Goal: Information Seeking & Learning: Learn about a topic

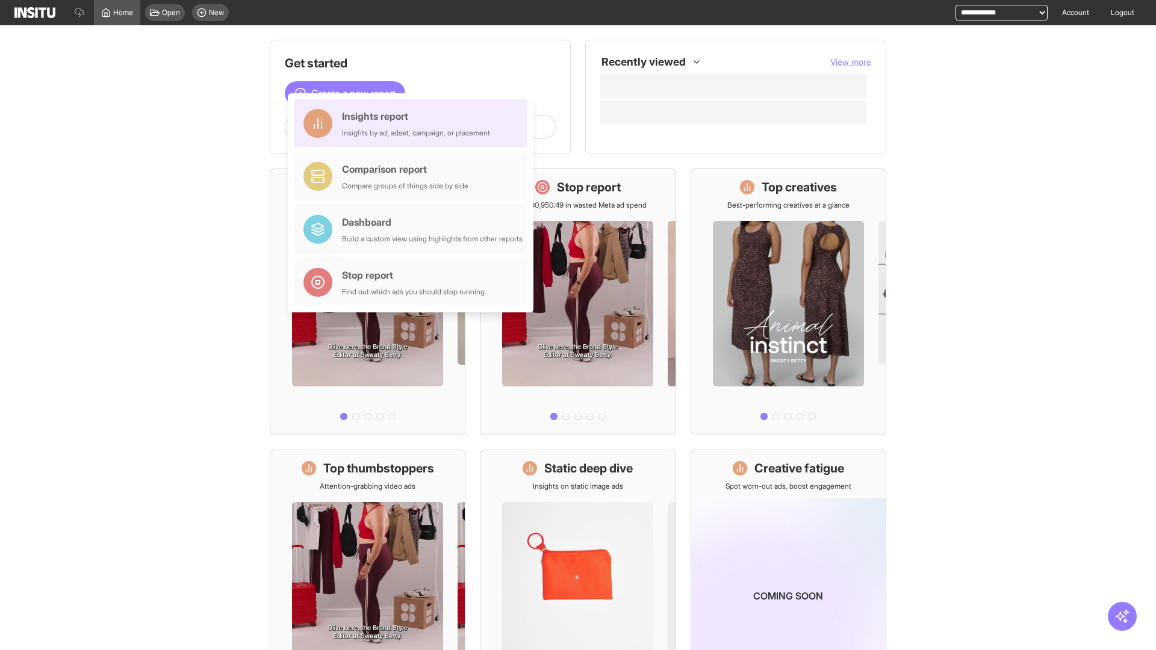
click at [413, 123] on div "Insights report Insights by ad, adset, campaign, or placement" at bounding box center [416, 123] width 148 height 29
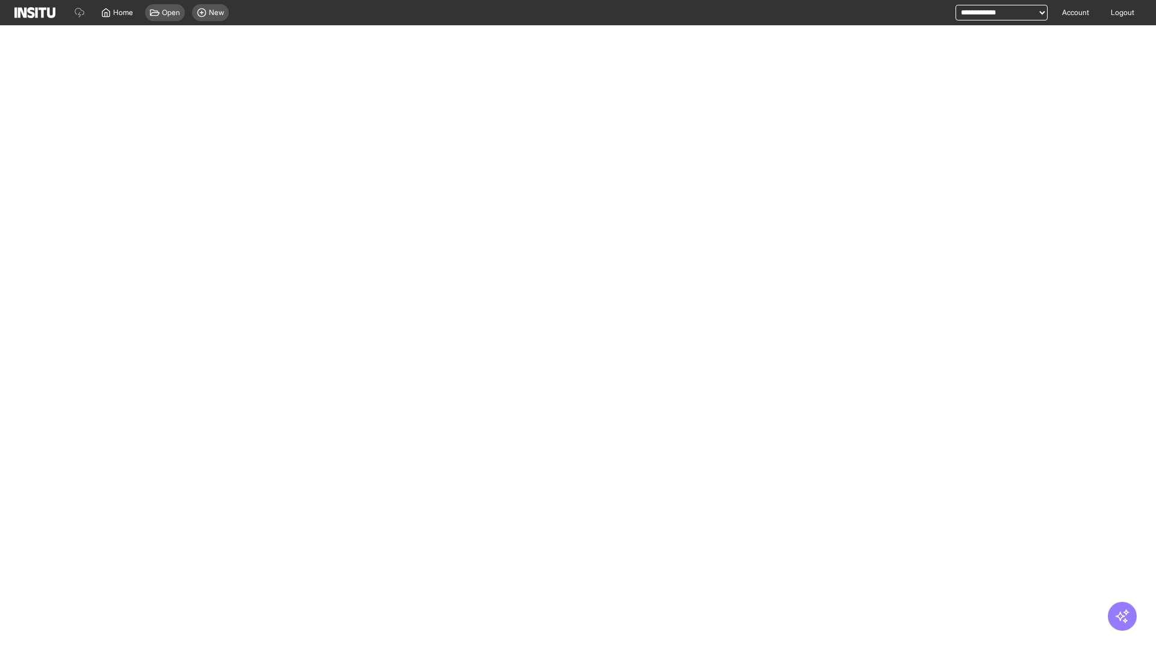
select select "**"
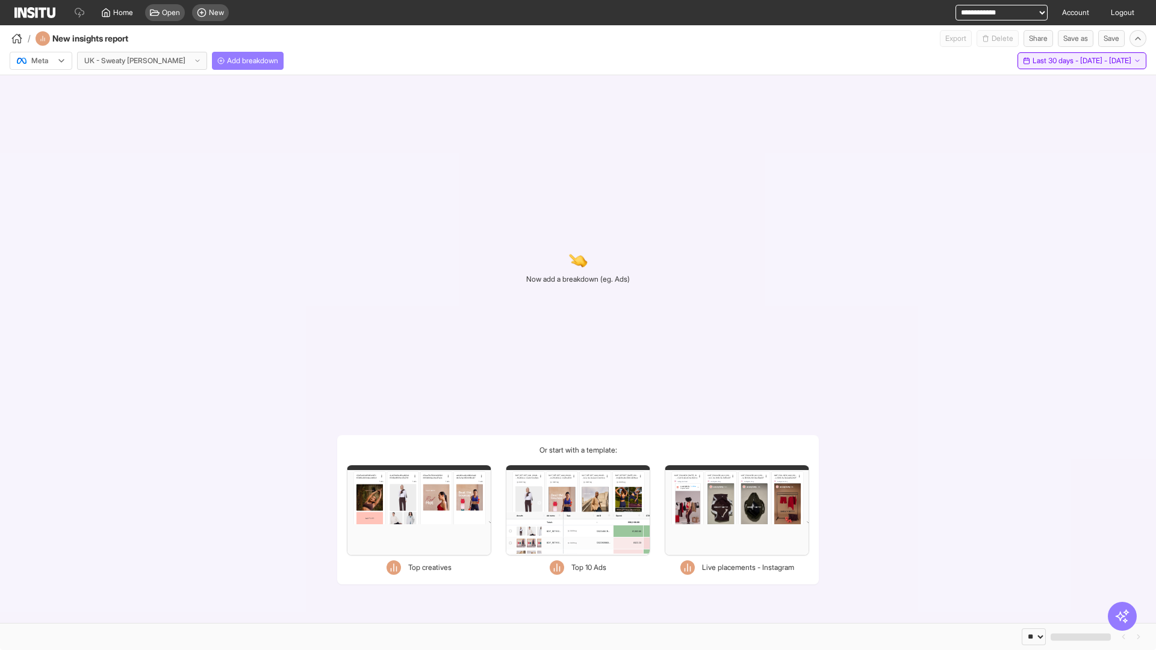
click at [1057, 61] on span "Last 30 days - [DATE] - [DATE]" at bounding box center [1081, 61] width 99 height 10
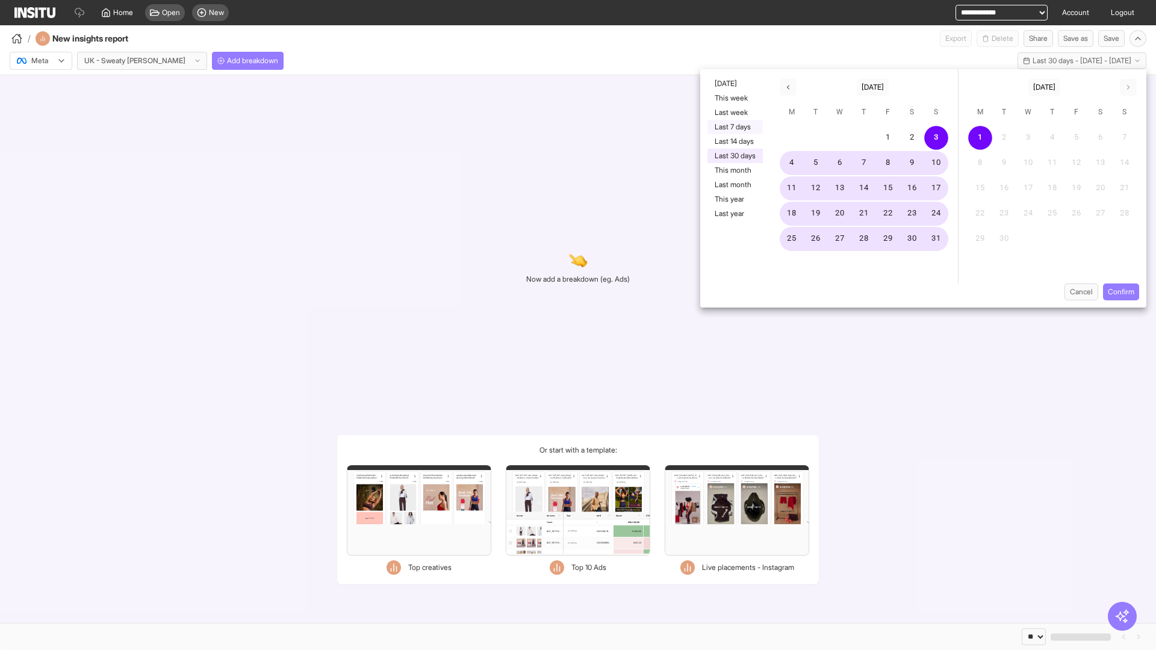
click at [734, 127] on button "Last 7 days" at bounding box center [734, 127] width 55 height 14
